Goal: Contribute content: Contribute content

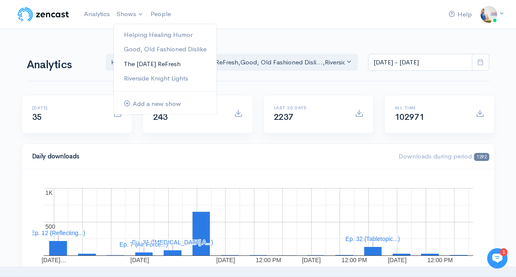
click at [160, 67] on link "The [DATE] ReFresh" at bounding box center [165, 64] width 103 height 15
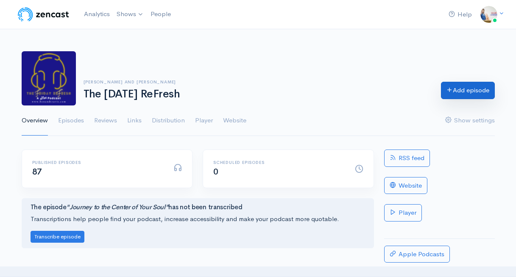
click at [457, 96] on link "Add episode" at bounding box center [468, 90] width 54 height 17
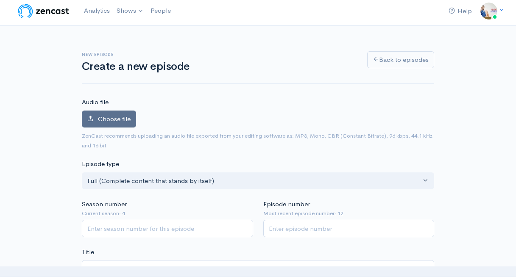
click at [125, 121] on span "Choose file" at bounding box center [114, 119] width 33 height 8
click at [0, 0] on input "Choose file" at bounding box center [0, 0] width 0 height 0
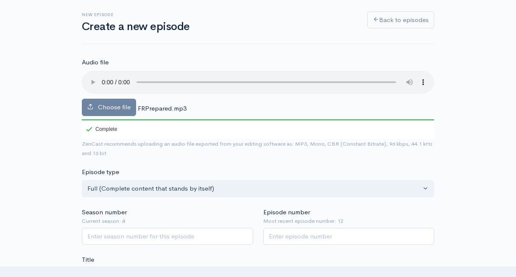
scroll to position [45, 0]
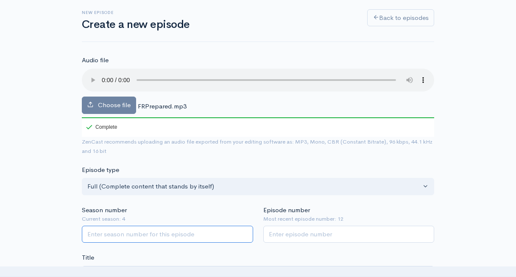
click at [164, 231] on input "Season number" at bounding box center [167, 234] width 171 height 17
type input "4"
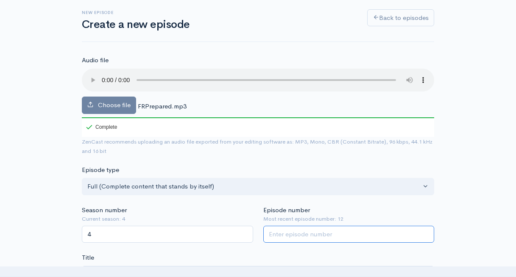
click at [283, 234] on input "Episode number" at bounding box center [348, 234] width 171 height 17
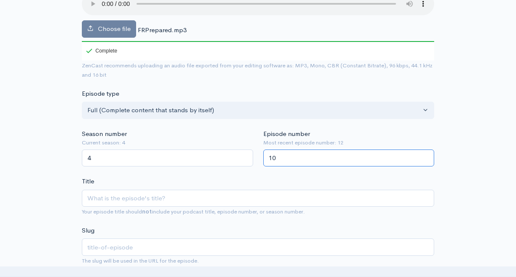
scroll to position [127, 0]
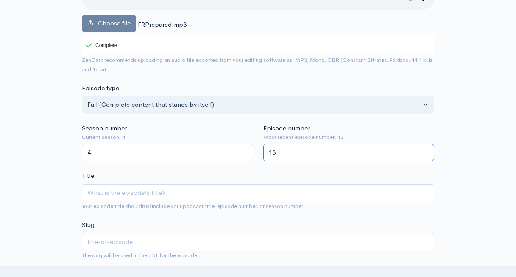
type input "13"
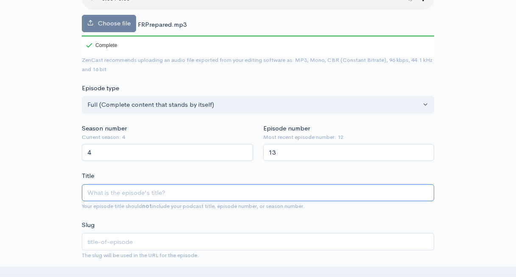
click at [267, 195] on input "Title" at bounding box center [258, 192] width 352 height 17
type input "PR"
type input "pr"
type input "PRe"
type input "pre"
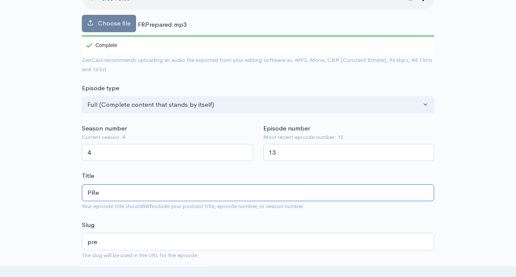
type input "PR"
type input "pr"
type input "P"
type input "p"
type input "Pre"
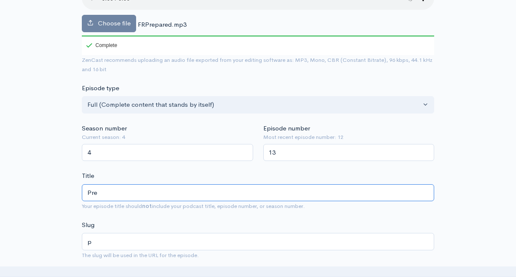
type input "pre"
type input "Prep"
type input "prep"
type input "Prepar"
type input "prepar"
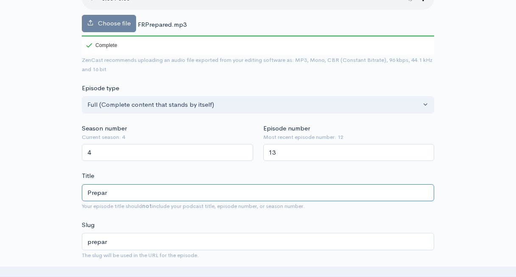
type input "Prepare"
type input "prepare"
type input "Prepared"
type input "prepared"
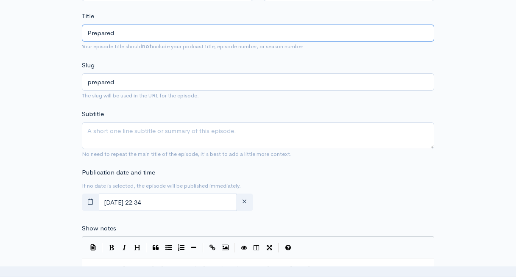
scroll to position [309, 0]
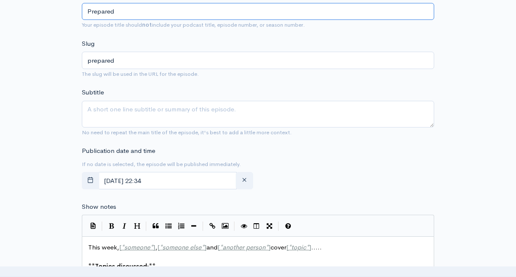
type input "Prepared"
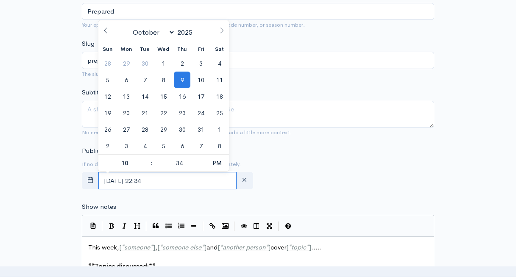
click at [204, 174] on input "October, 09 2025 22:34" at bounding box center [167, 180] width 138 height 17
click at [203, 82] on span "10" at bounding box center [200, 80] width 17 height 17
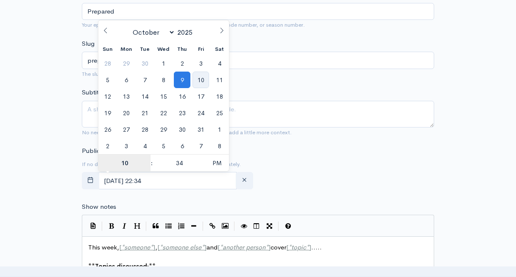
type input "October, 10 2025 22:34"
type input "5"
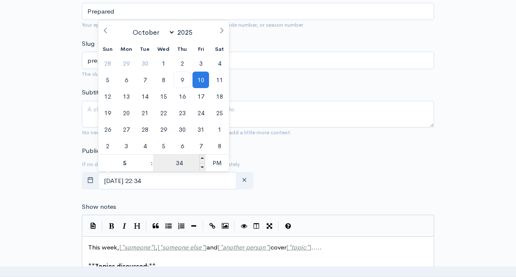
type input "October, 10 2025 17:34"
type input "05"
click at [183, 162] on input "34" at bounding box center [179, 163] width 52 height 17
type input "00"
click at [215, 166] on span "PM" at bounding box center [216, 163] width 23 height 17
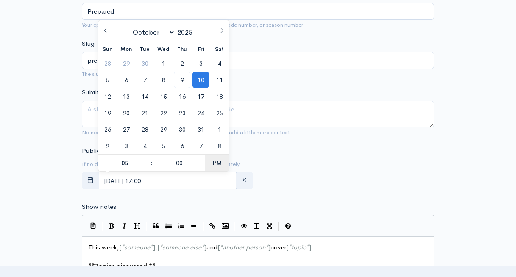
type input "[DATE] 05:00"
click at [270, 153] on div "Publication date and time If no date is selected, the episode will be published…" at bounding box center [258, 169] width 362 height 47
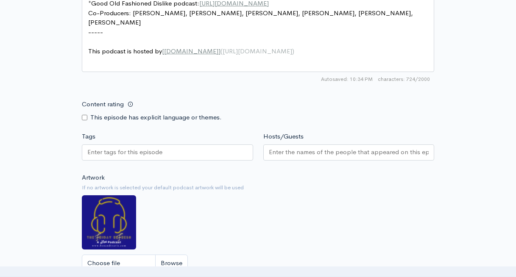
scroll to position [677, 0]
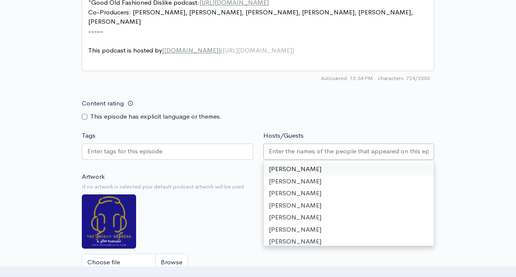
click at [277, 150] on input "Hosts/Guests" at bounding box center [349, 152] width 160 height 10
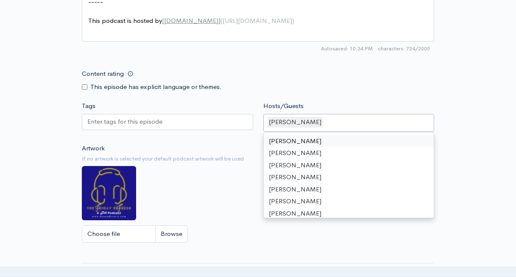
scroll to position [715, 0]
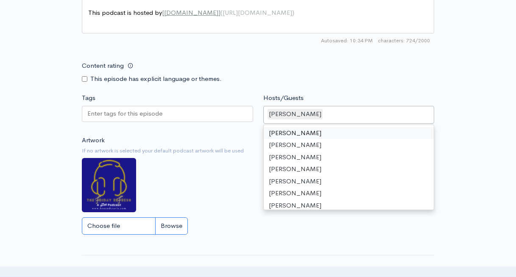
click at [130, 227] on input "Choose file" at bounding box center [135, 225] width 106 height 17
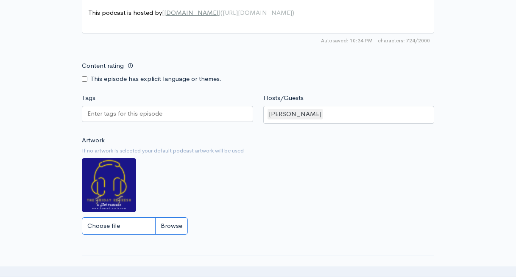
type input "C:\fakepath\Friday ReFresh Logo (2).png"
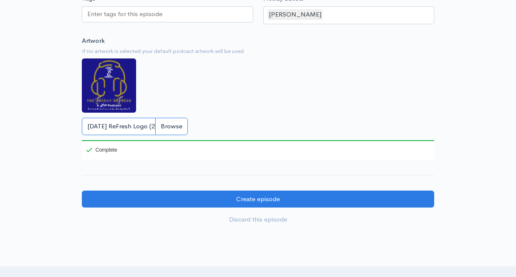
scroll to position [827, 0]
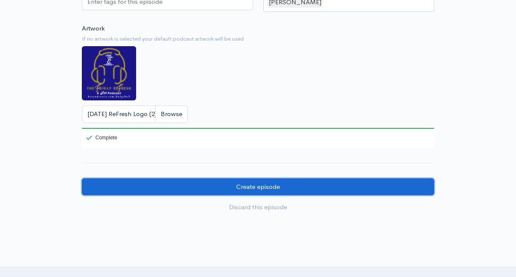
click at [223, 187] on input "Create episode" at bounding box center [258, 186] width 352 height 17
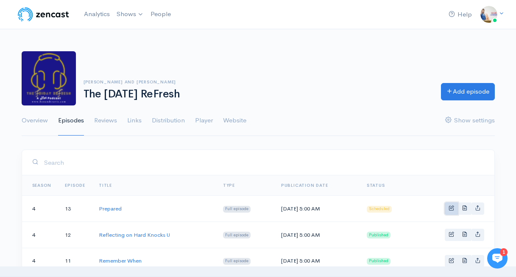
click at [449, 209] on span "Basic example" at bounding box center [452, 208] width 6 height 6
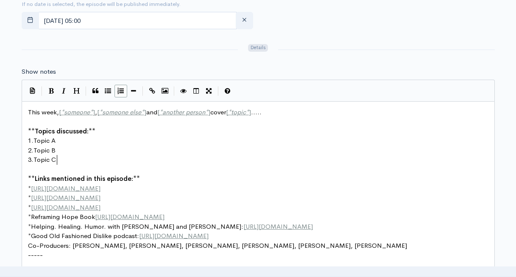
scroll to position [3, 0]
type textarea "This week, [*someone*], [*someone else*] and [*another person*] cover [*topic*]…"
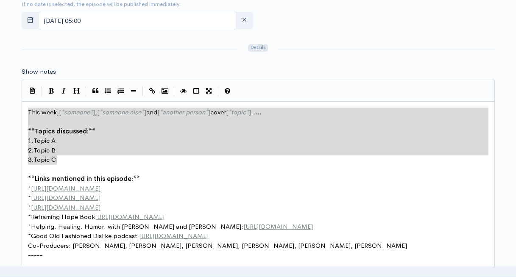
drag, startPoint x: 62, startPoint y: 158, endPoint x: 17, endPoint y: 111, distance: 64.5
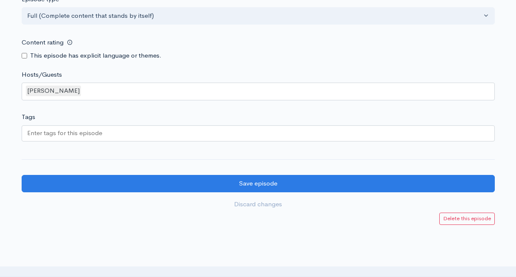
scroll to position [892, 0]
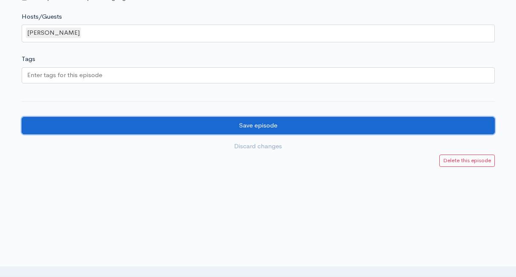
click at [147, 123] on input "Save episode" at bounding box center [258, 125] width 473 height 17
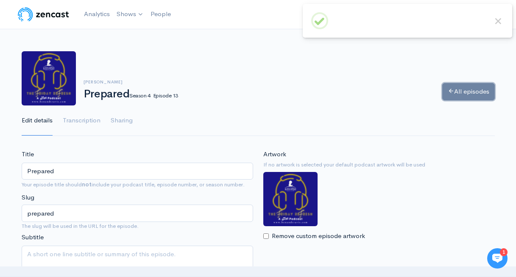
click at [452, 94] on link "All episodes" at bounding box center [468, 91] width 53 height 17
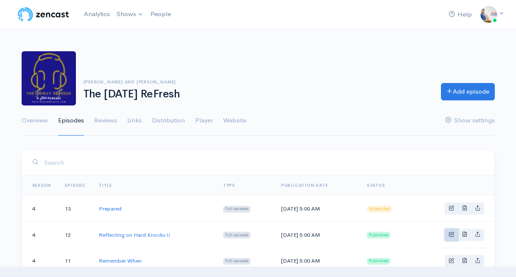
click at [450, 237] on span "Basic example" at bounding box center [452, 234] width 6 height 6
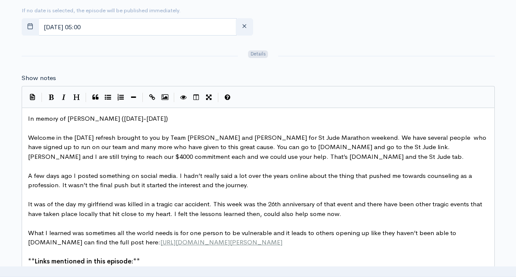
scroll to position [3, 0]
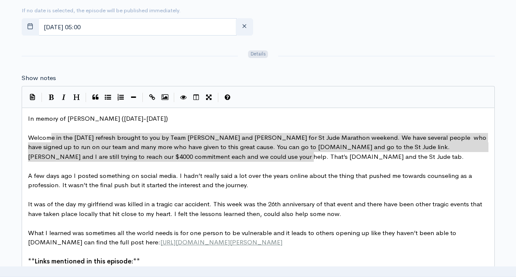
type textarea "Welcome in the Friday refresh brought to you by Team Ben and Travis for St Jude…"
drag, startPoint x: 316, startPoint y: 159, endPoint x: 23, endPoint y: 141, distance: 293.1
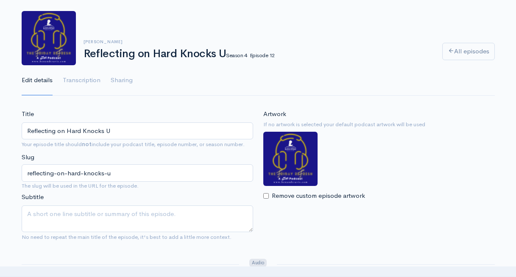
scroll to position [0, 0]
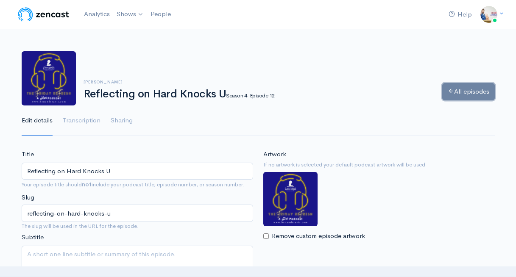
click at [448, 89] on icon at bounding box center [451, 91] width 6 height 6
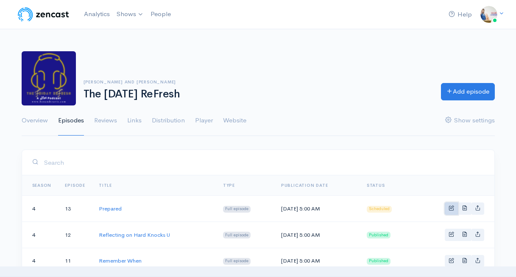
click at [452, 212] on link "Basic example" at bounding box center [451, 209] width 13 height 12
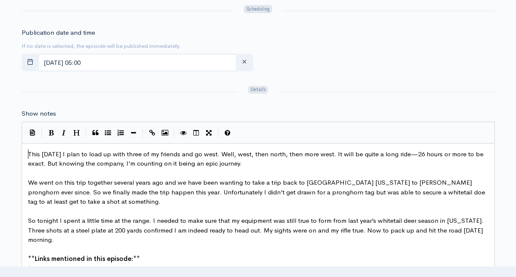
click at [27, 153] on pre "This [DATE] I plan to load up with three of my friends and go west. Well, west,…" at bounding box center [258, 159] width 464 height 19
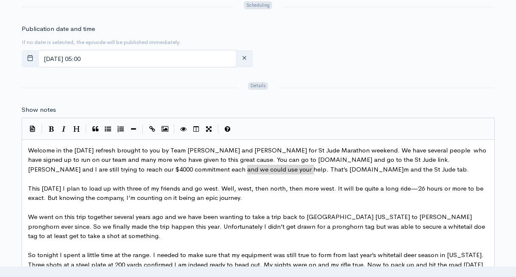
type textarea "nandTravis.com and go to the St Jude link. Josh Thorne and I are still trying t…"
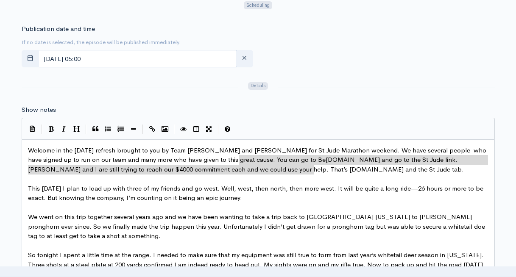
drag, startPoint x: 319, startPoint y: 173, endPoint x: 242, endPoint y: 166, distance: 77.1
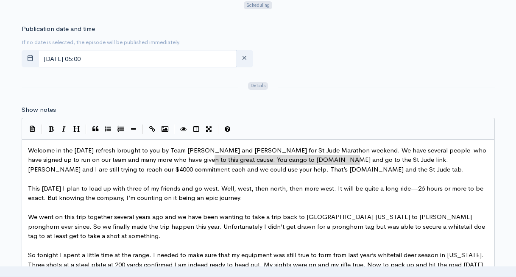
drag, startPoint x: 360, startPoint y: 161, endPoint x: 215, endPoint y: 159, distance: 145.0
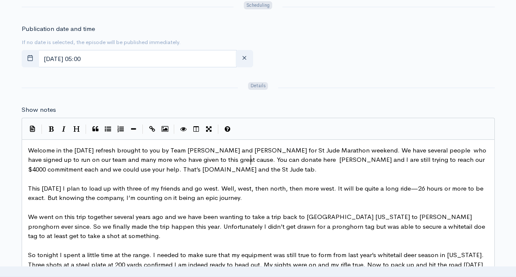
scroll to position [3, 36]
paste textarea "."
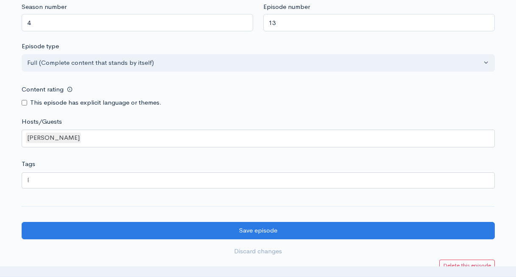
scroll to position [836, 0]
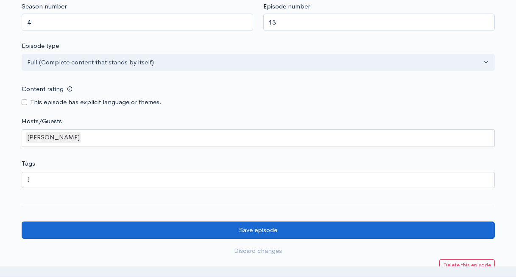
type textarea "donate here ."
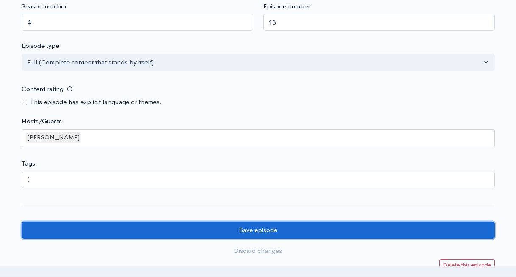
click at [138, 234] on input "Save episode" at bounding box center [258, 230] width 473 height 17
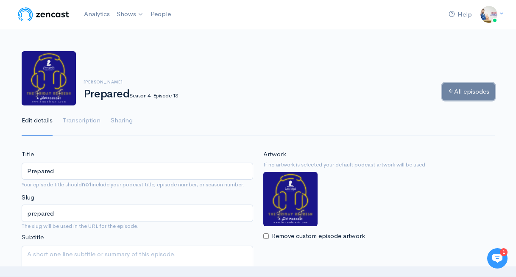
click at [473, 95] on link "All episodes" at bounding box center [468, 91] width 53 height 17
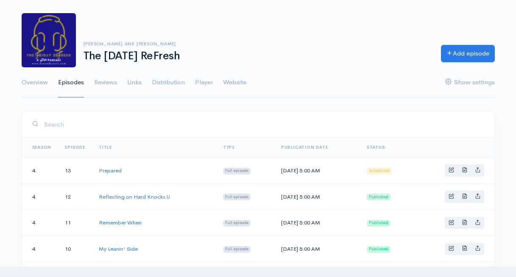
scroll to position [40, 0]
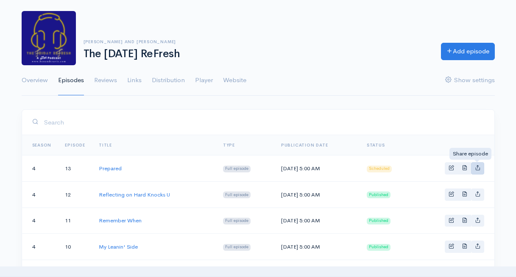
click at [478, 170] on icon "Basic example" at bounding box center [478, 168] width 6 height 6
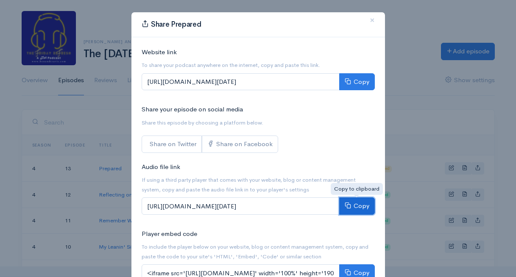
click at [360, 205] on button "Copy" at bounding box center [357, 206] width 36 height 17
click at [432, 115] on div "Share Prepared × Website link To share your podcast anywhere on the internet, c…" at bounding box center [258, 138] width 516 height 277
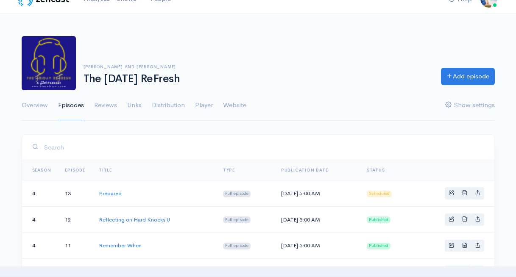
scroll to position [0, 0]
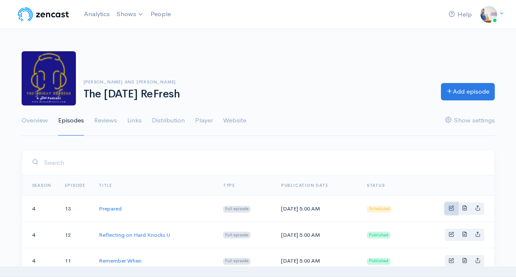
click at [446, 212] on link "Basic example" at bounding box center [451, 209] width 13 height 12
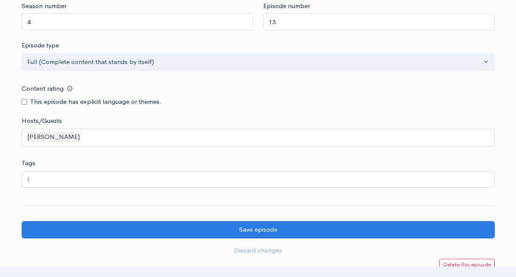
scroll to position [839, 0]
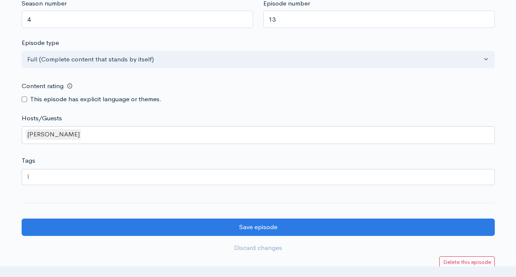
click at [197, 178] on div at bounding box center [258, 177] width 473 height 16
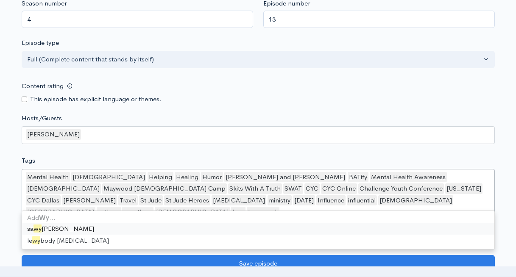
scroll to position [0, 0]
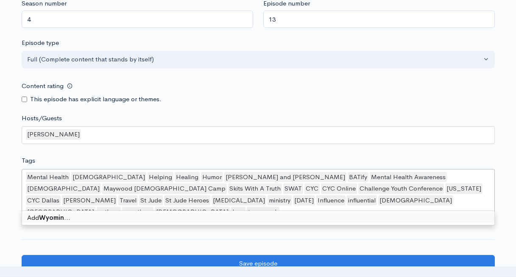
type input "[US_STATE]"
type input "hunting"
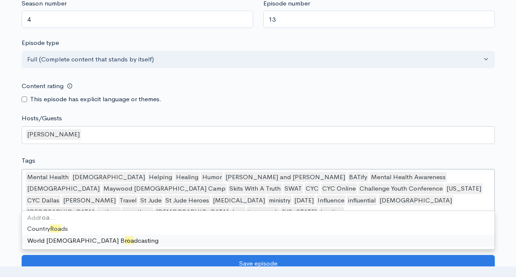
scroll to position [0, 11]
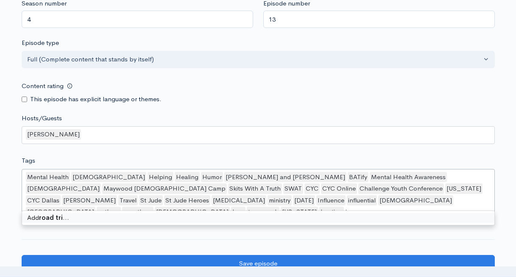
type input "road trip"
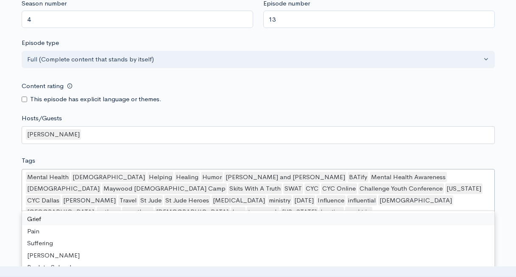
scroll to position [0, 0]
click at [414, 201] on div "Mental Health [DEMOGRAPHIC_DATA] Helping Healing Humor [PERSON_NAME] and [PERSO…" at bounding box center [258, 195] width 473 height 53
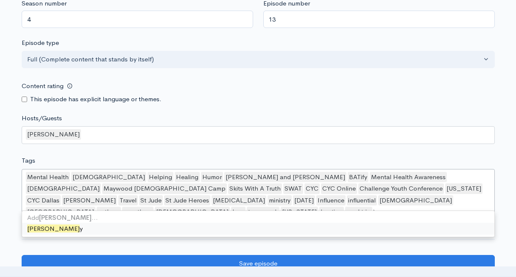
type input "[DATE]"
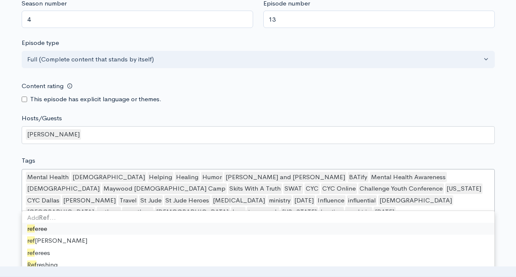
type input "Refres"
type input "refres"
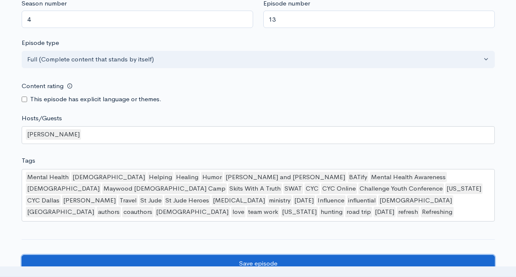
click at [91, 255] on input "Save episode" at bounding box center [258, 263] width 473 height 17
